Goal: Task Accomplishment & Management: Manage account settings

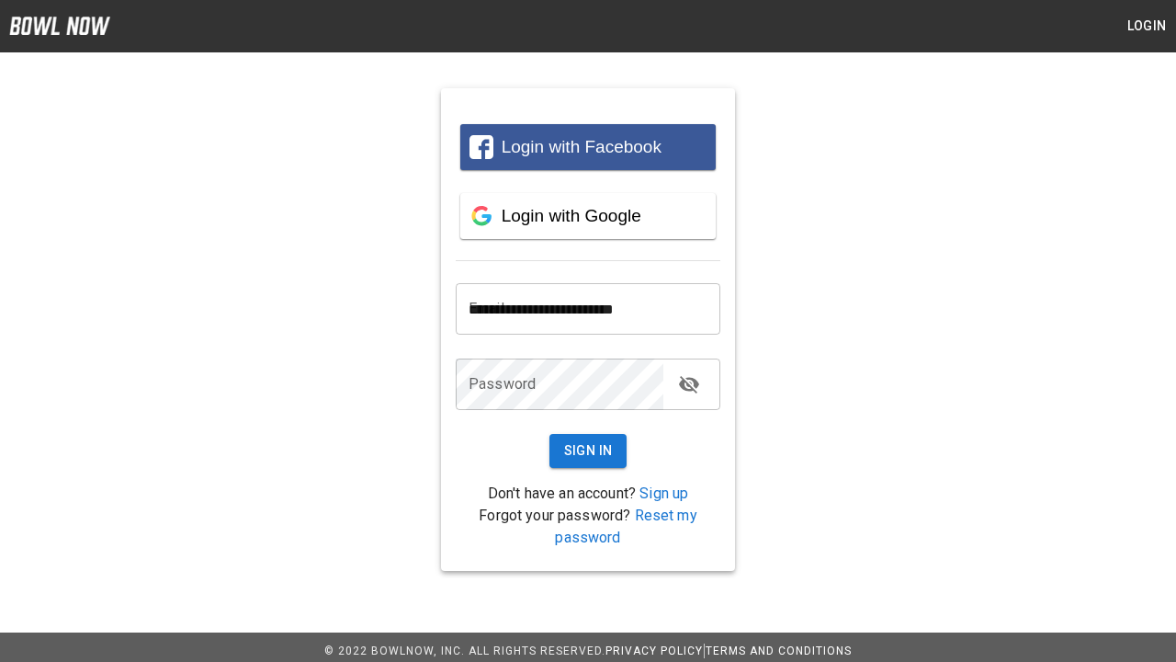
type input "**********"
click at [588, 450] on button "Sign In" at bounding box center [588, 451] width 78 height 34
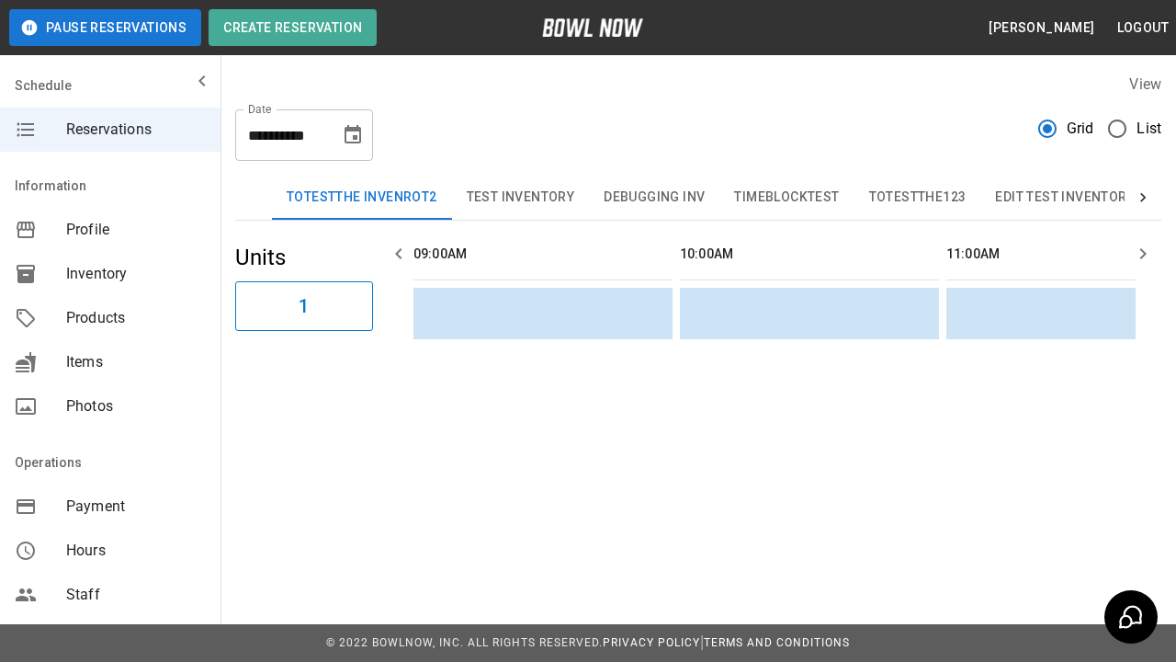
scroll to position [0, 1865]
click at [1149, 198] on button "Bowling" at bounding box center [1193, 198] width 89 height 44
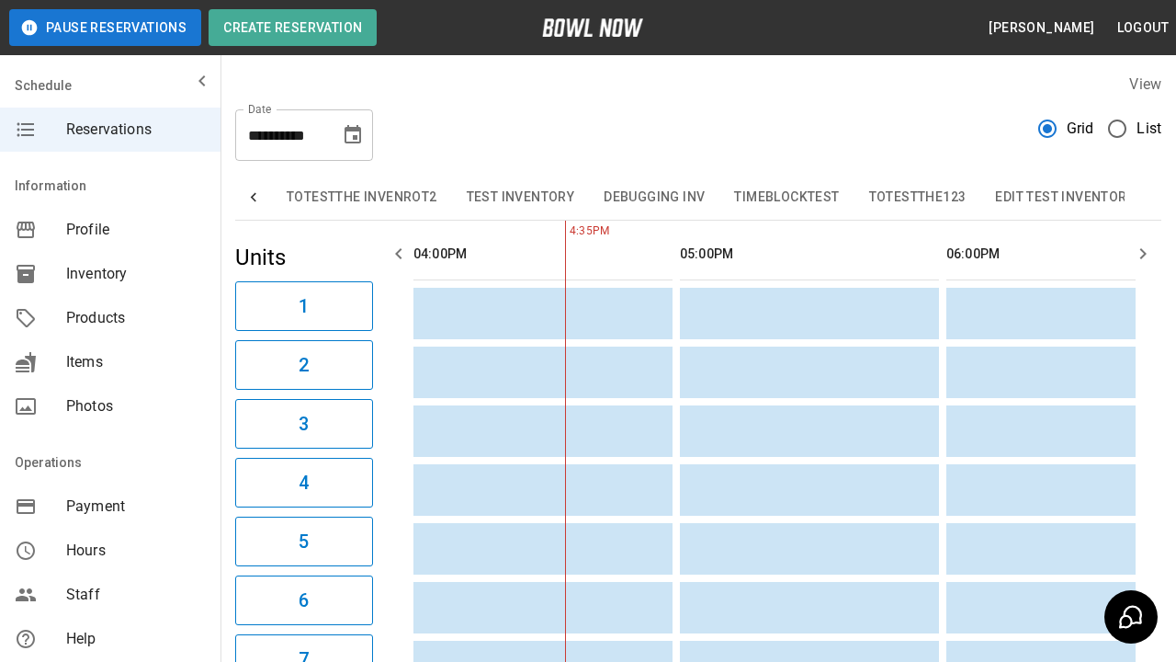
scroll to position [0, 481]
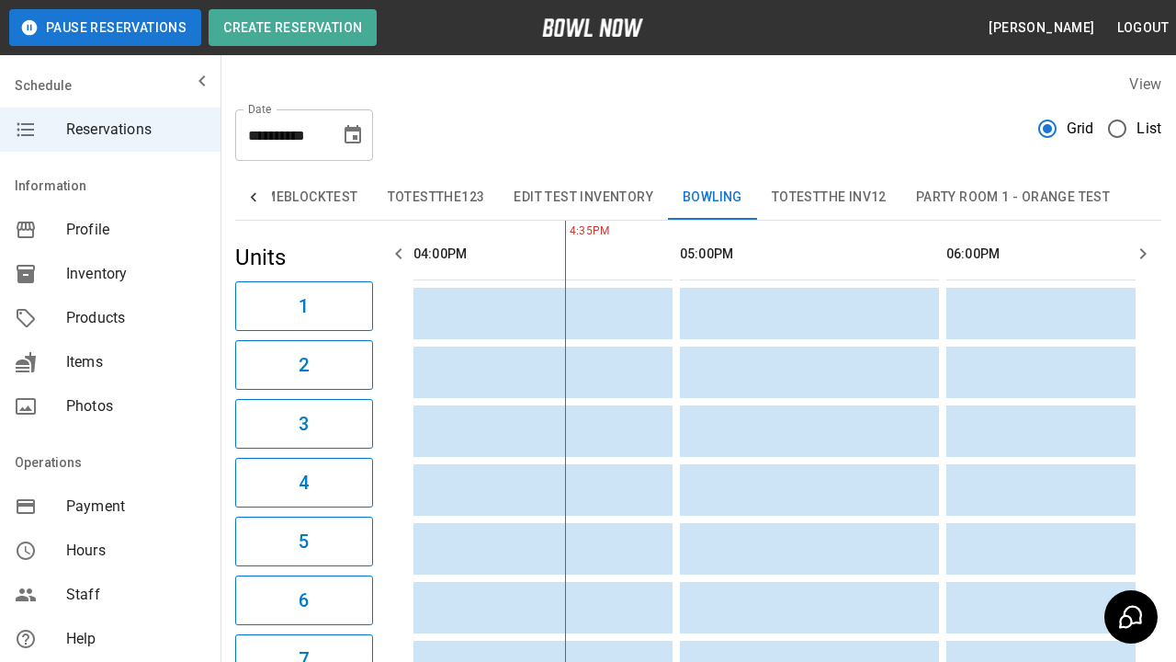
type input "**********"
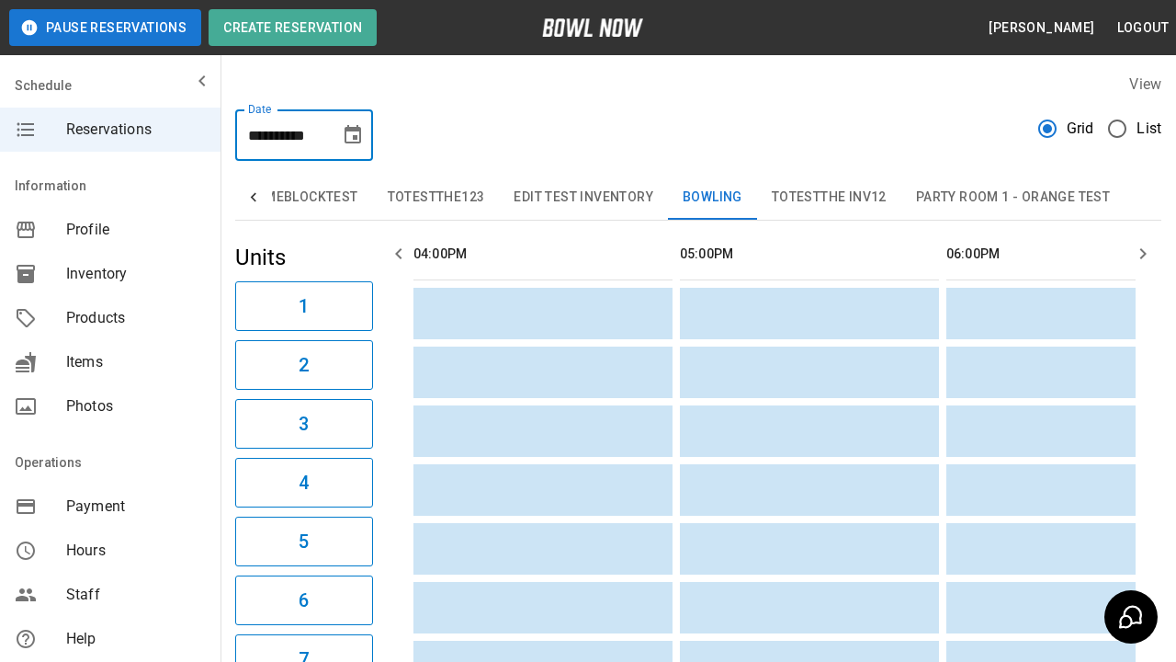
scroll to position [0, 1599]
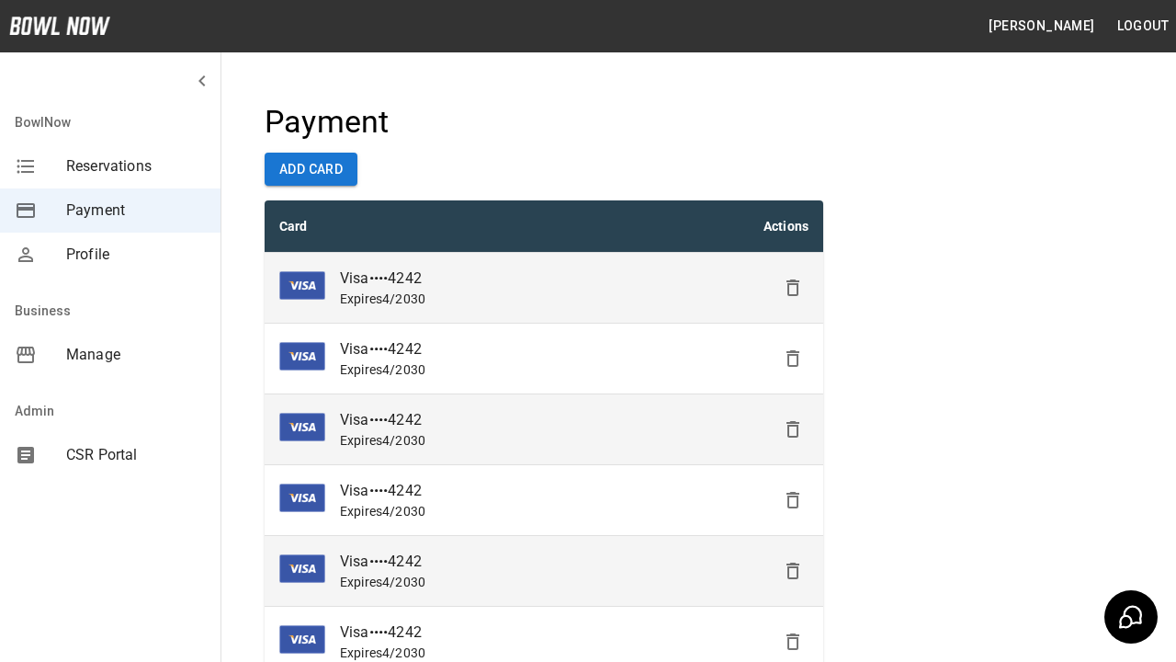
click at [793, 288] on icon "Delete" at bounding box center [793, 288] width 22 height 22
click at [793, 358] on icon "Delete" at bounding box center [793, 358] width 22 height 22
click at [793, 369] on icon "Delete" at bounding box center [793, 358] width 22 height 22
click at [793, 500] on icon "Delete" at bounding box center [793, 500] width 22 height 22
click at [793, 511] on icon "Delete" at bounding box center [793, 500] width 22 height 22
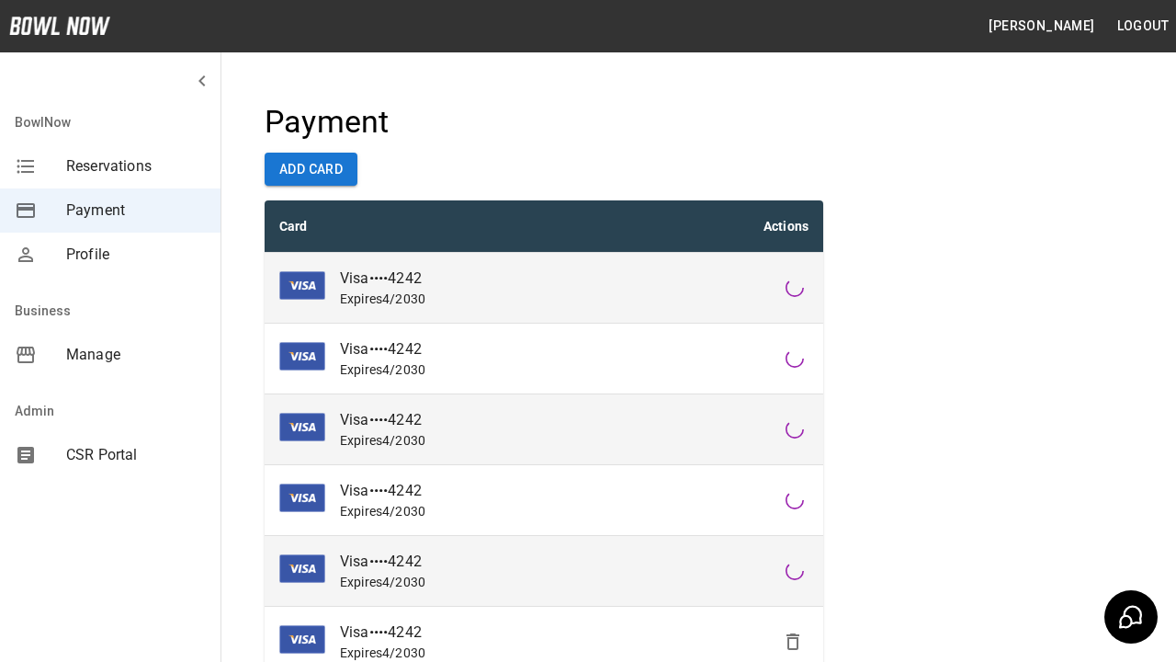
click at [793, 641] on icon "Delete" at bounding box center [793, 641] width 22 height 22
click at [793, 630] on icon "Delete" at bounding box center [793, 641] width 22 height 22
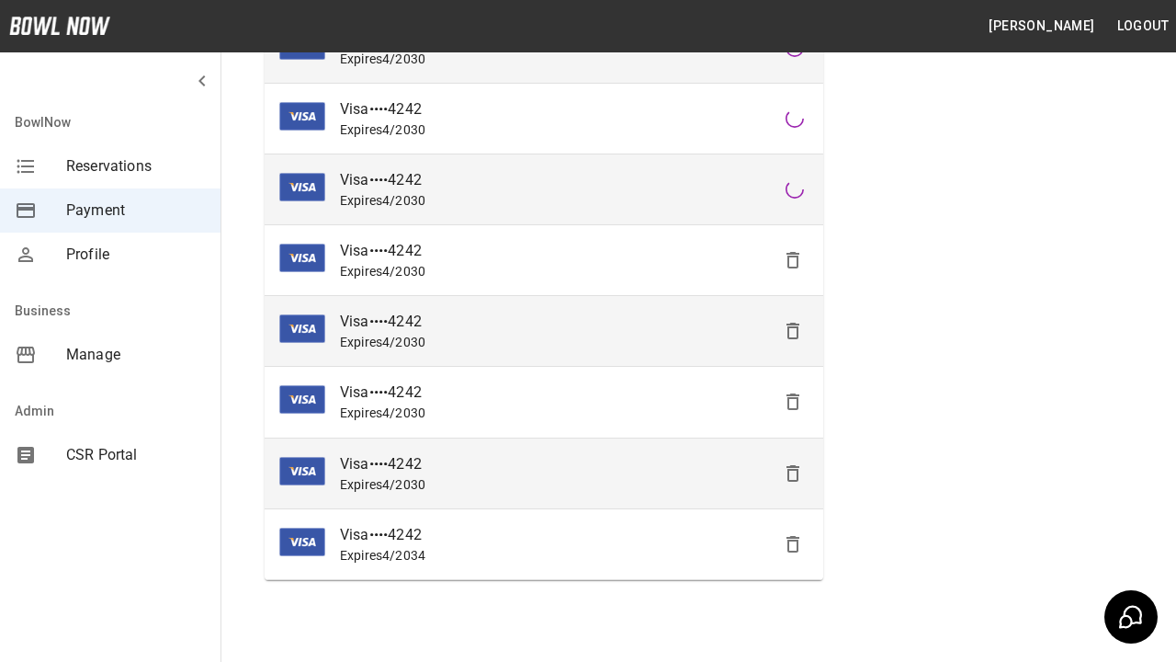
click at [793, 271] on icon "Delete" at bounding box center [793, 260] width 22 height 22
click at [793, 472] on icon "Delete" at bounding box center [793, 473] width 22 height 22
click at [793, 543] on icon "Delete" at bounding box center [793, 544] width 22 height 22
